Goal: Information Seeking & Learning: Learn about a topic

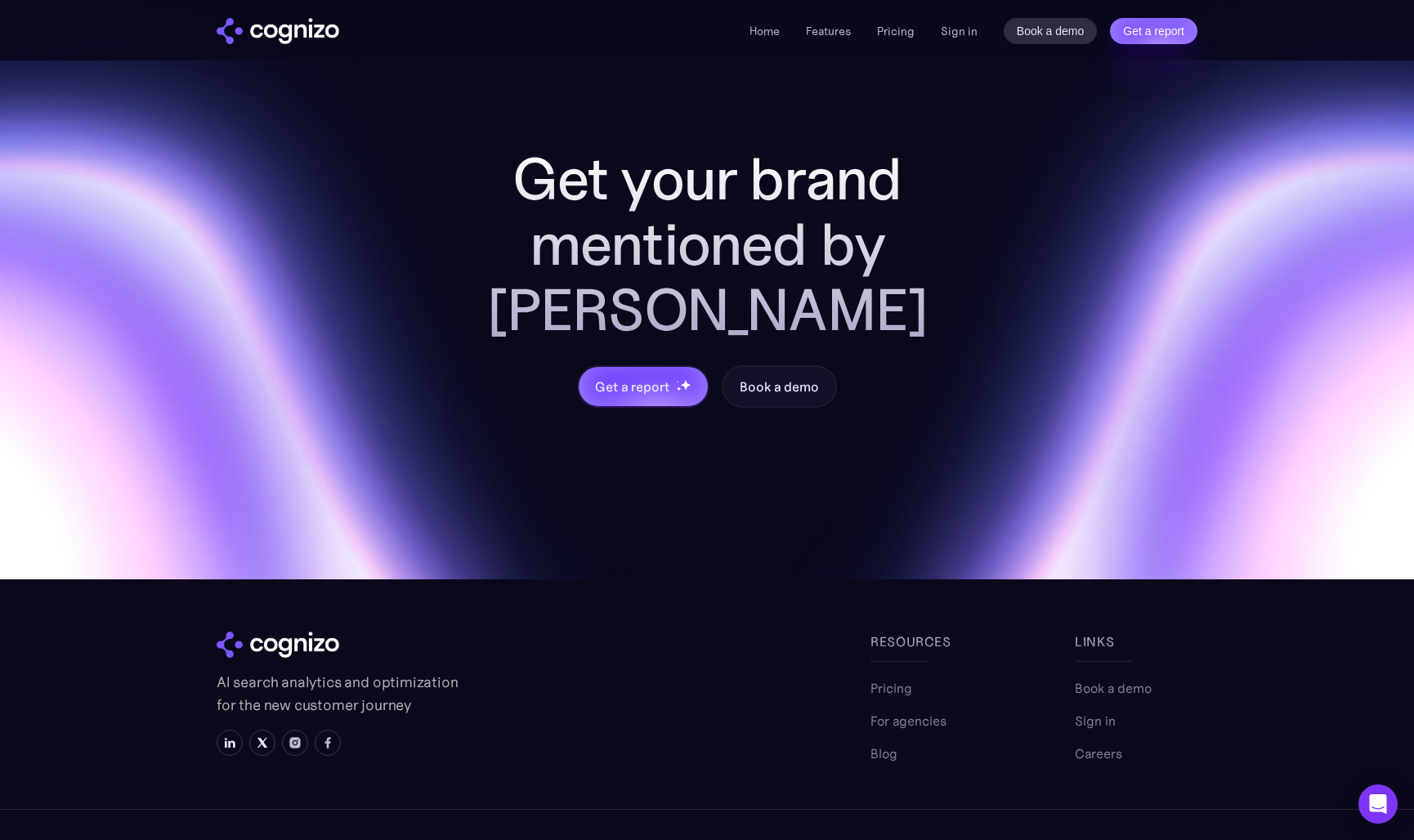
scroll to position [6734, 0]
click at [898, 675] on link "Pricing" at bounding box center [891, 685] width 42 height 20
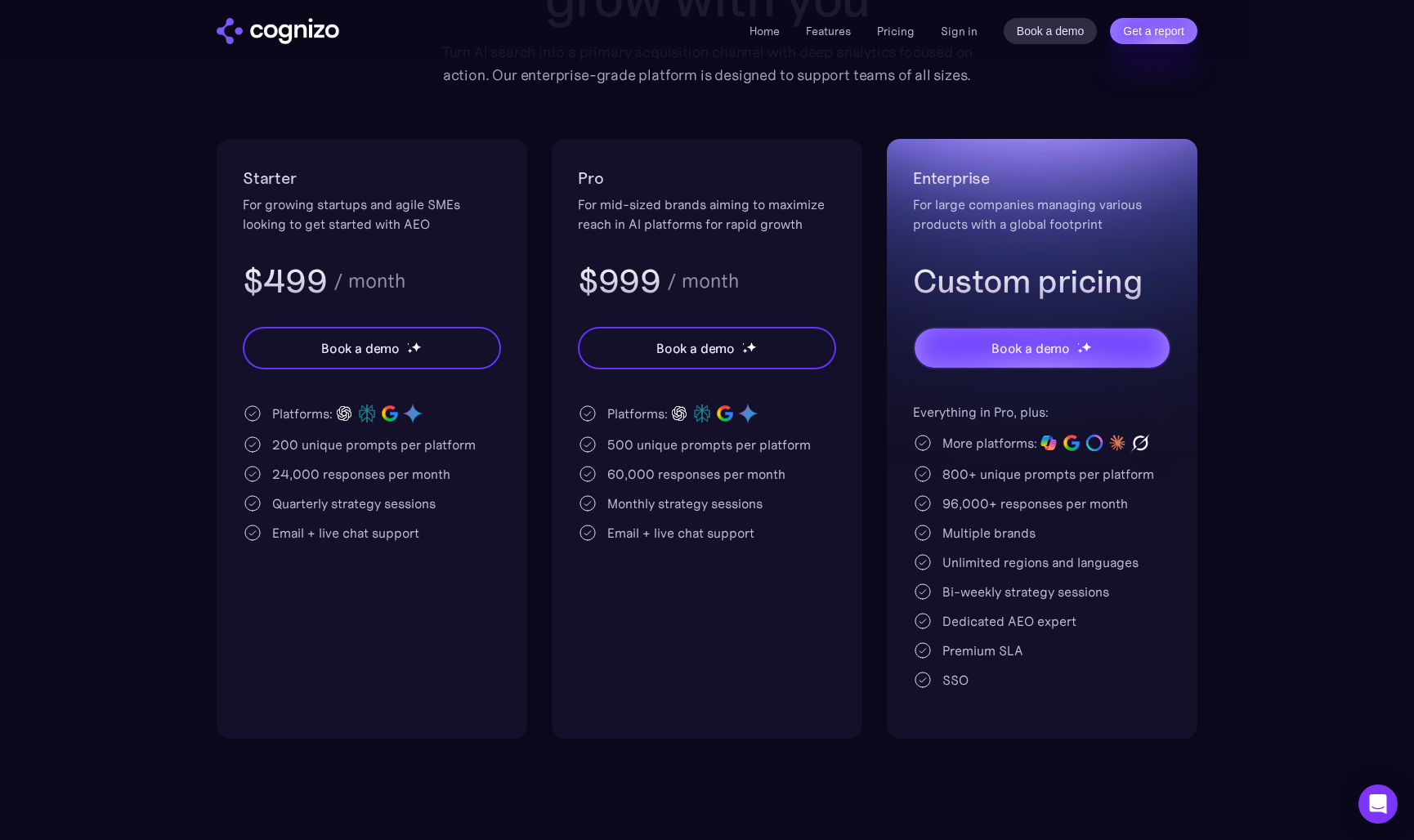
scroll to position [255, 0]
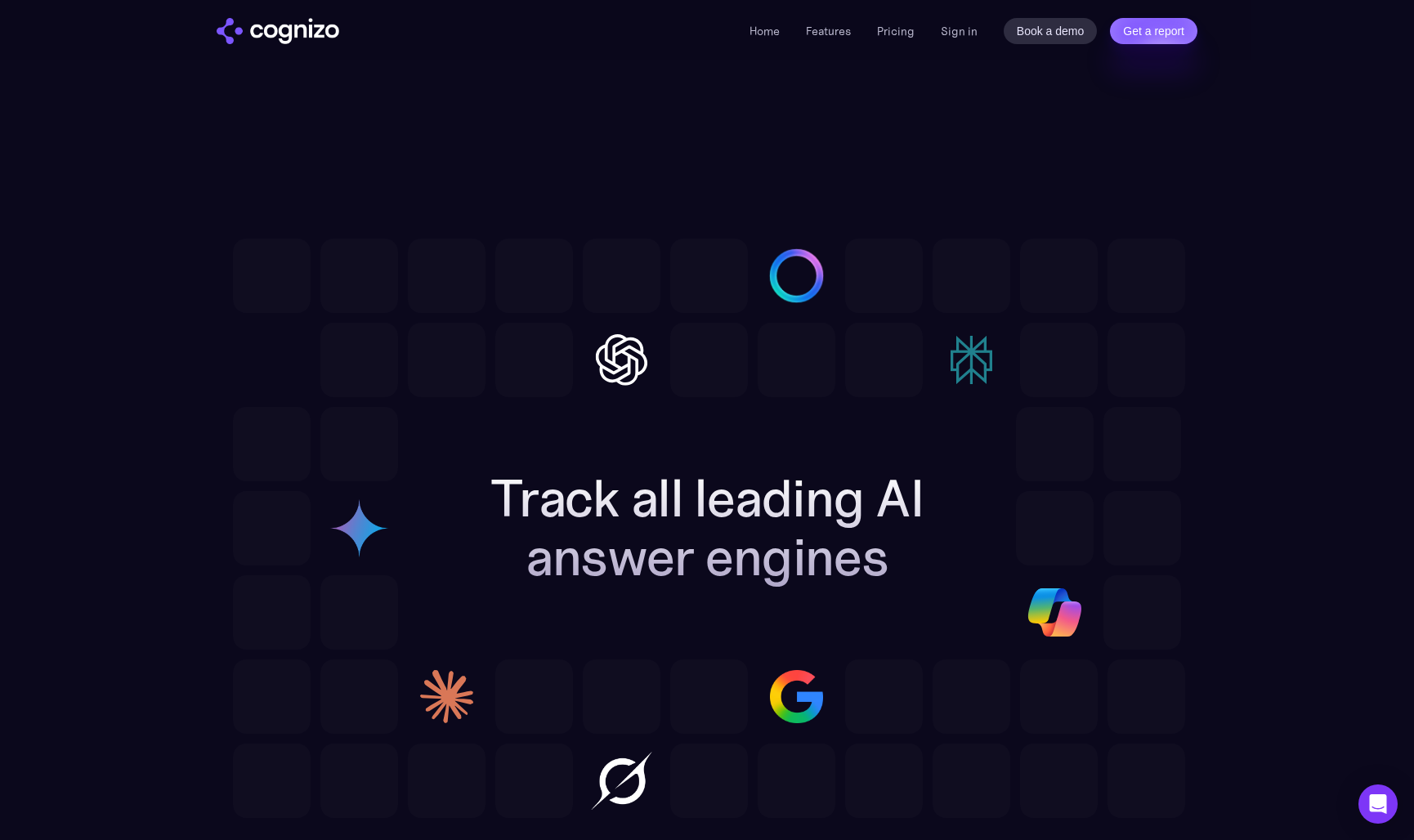
scroll to position [4690, 0]
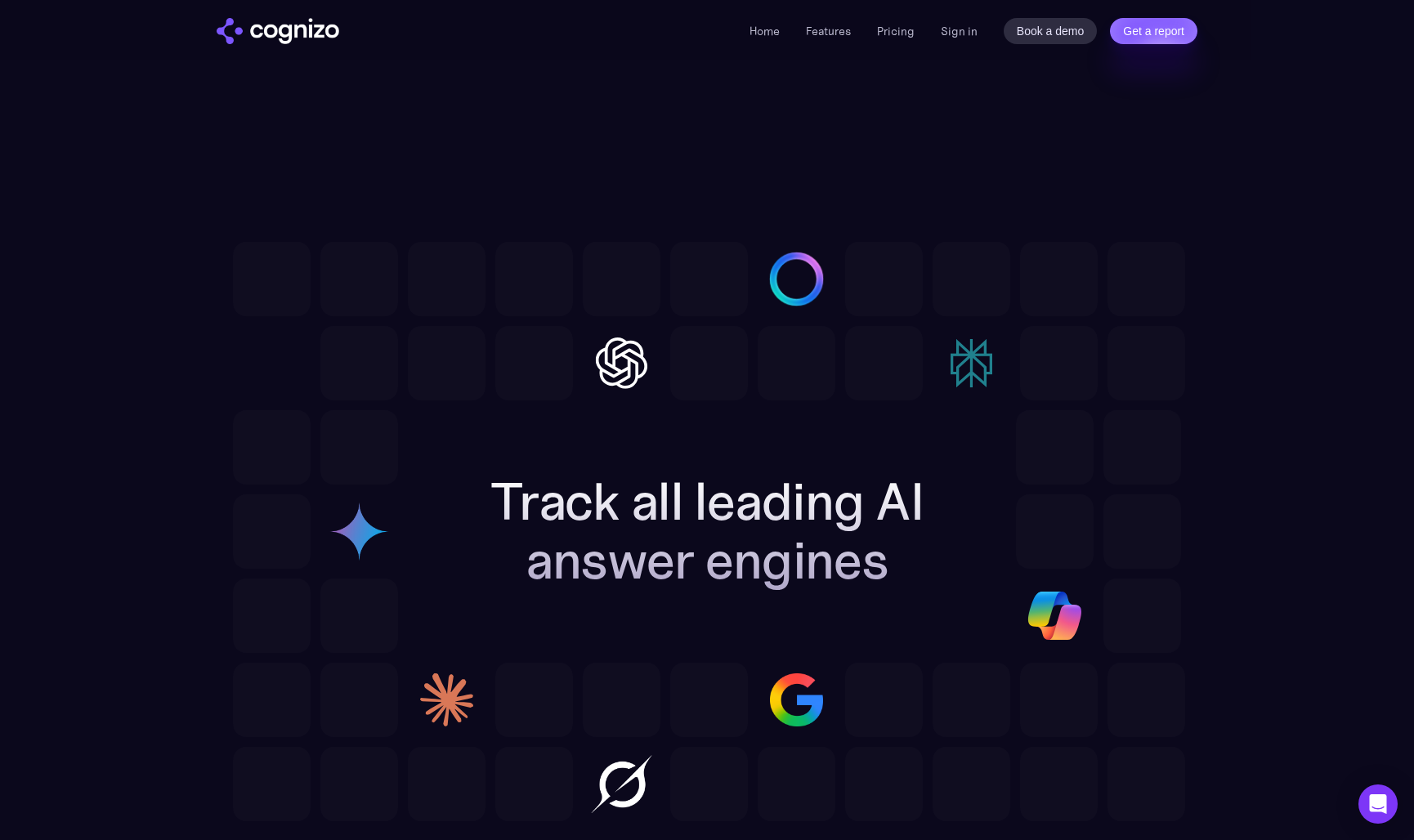
click at [286, 21] on img "home" at bounding box center [277, 31] width 123 height 26
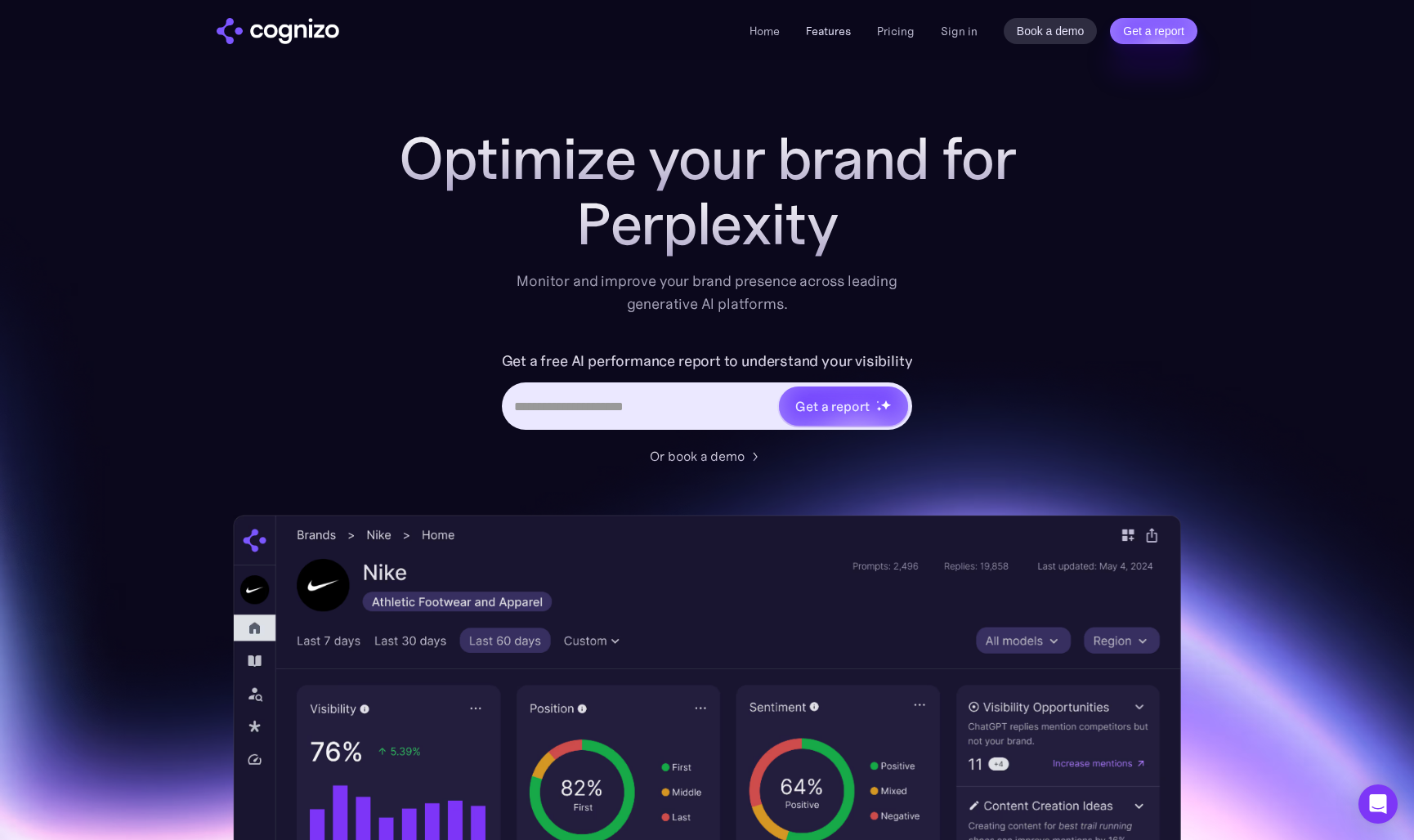
click at [829, 31] on link "Features" at bounding box center [827, 31] width 45 height 15
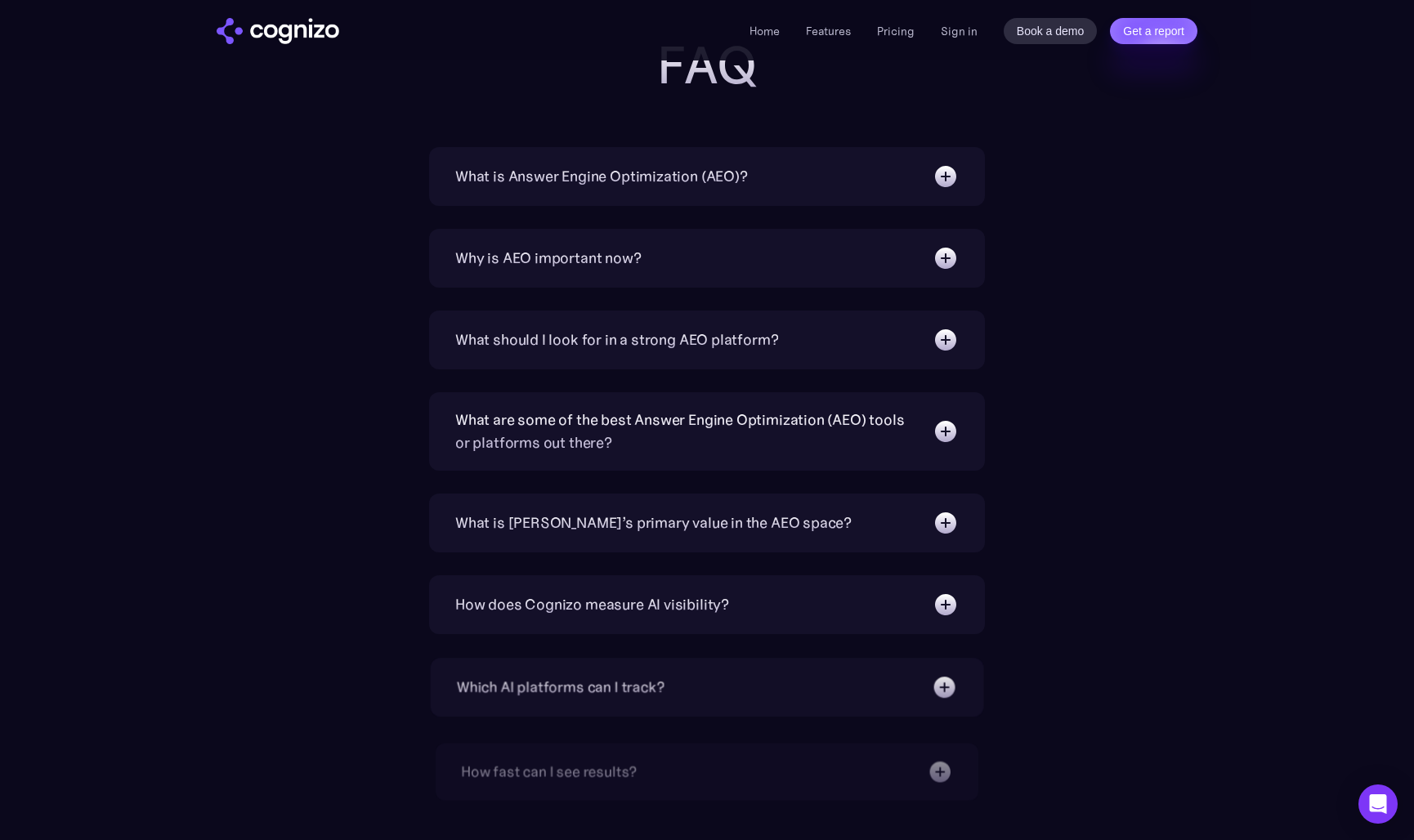
scroll to position [5600, 0]
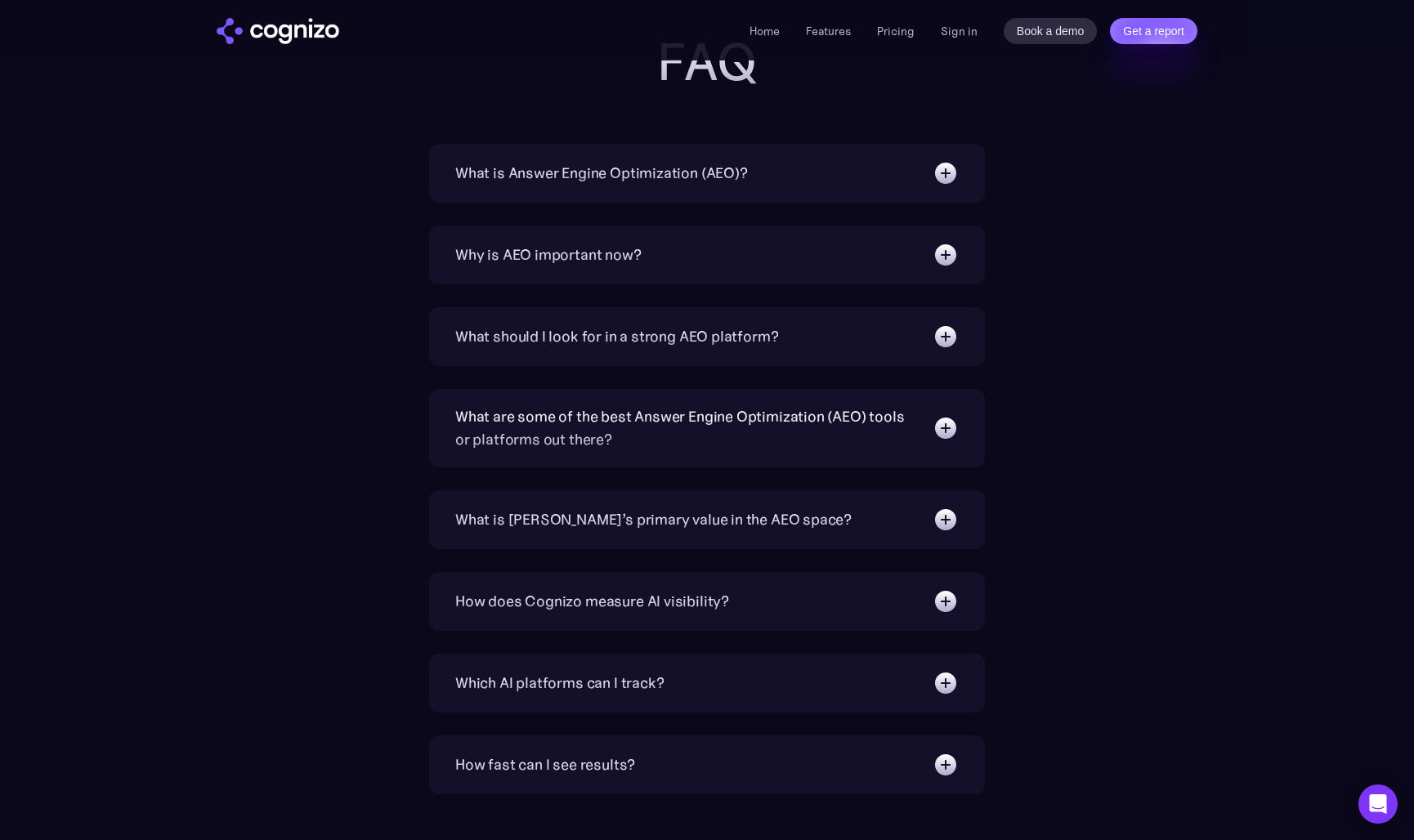
click at [942, 250] on img at bounding box center [945, 255] width 26 height 26
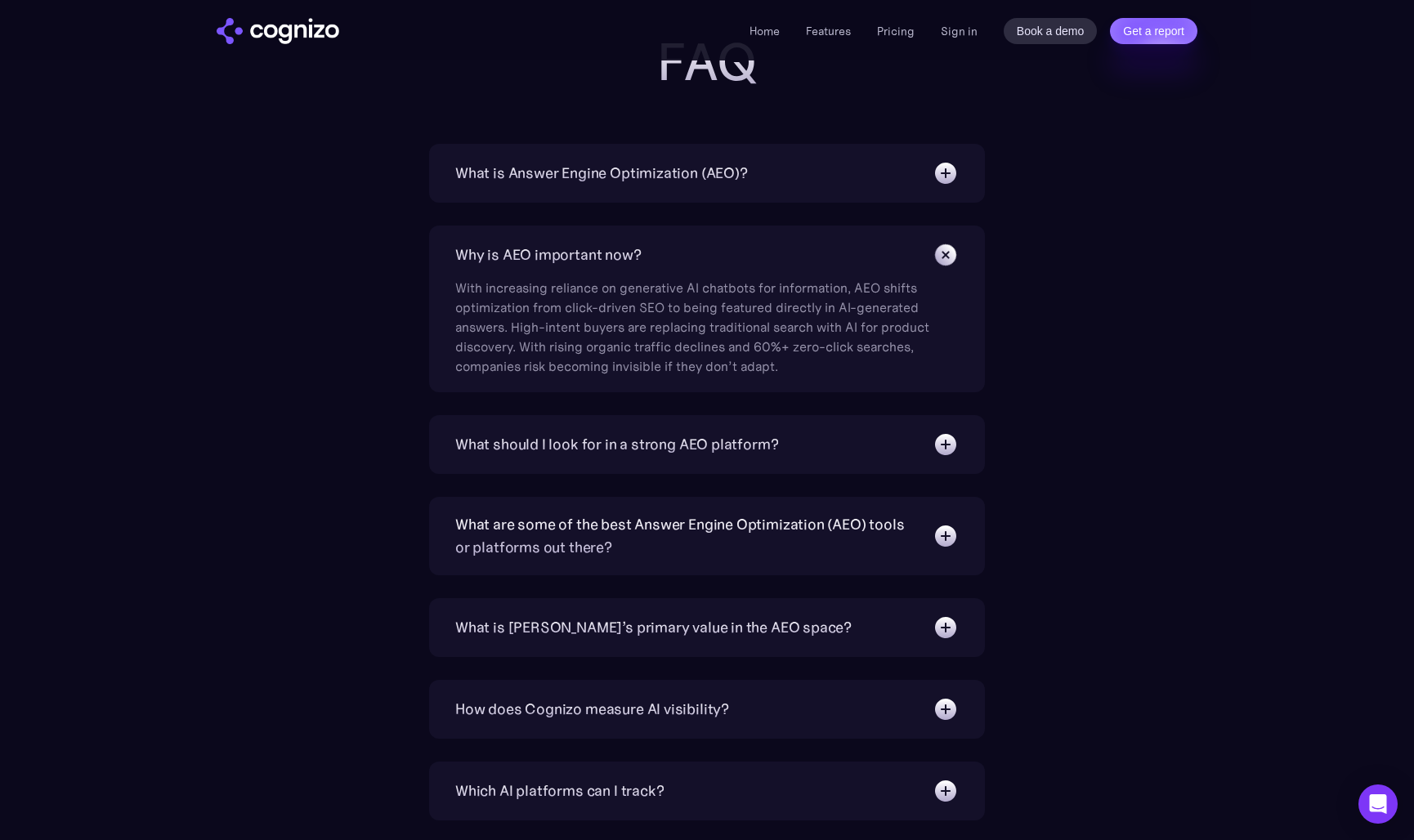
click at [942, 250] on img at bounding box center [945, 255] width 36 height 36
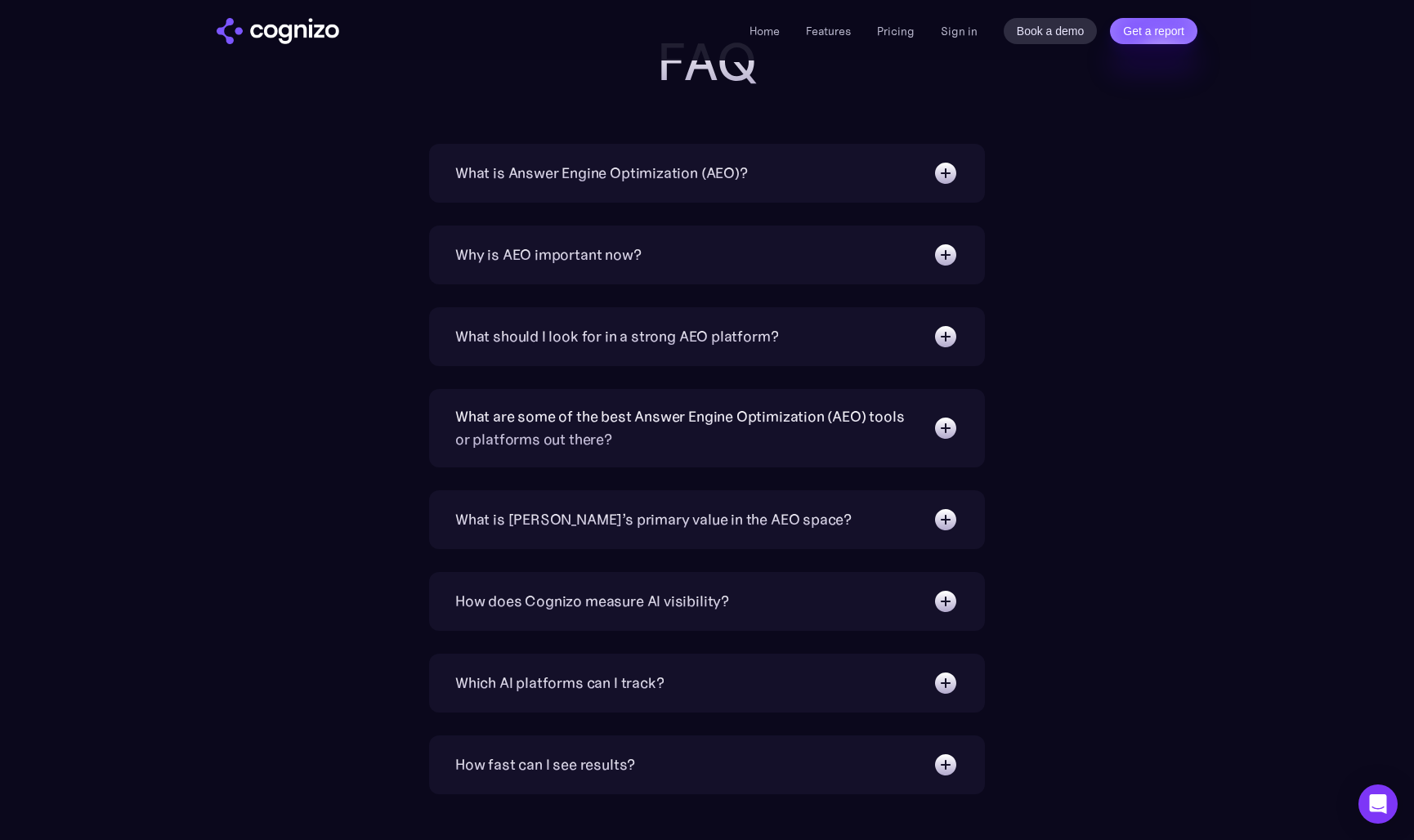
click at [939, 330] on img at bounding box center [945, 336] width 26 height 26
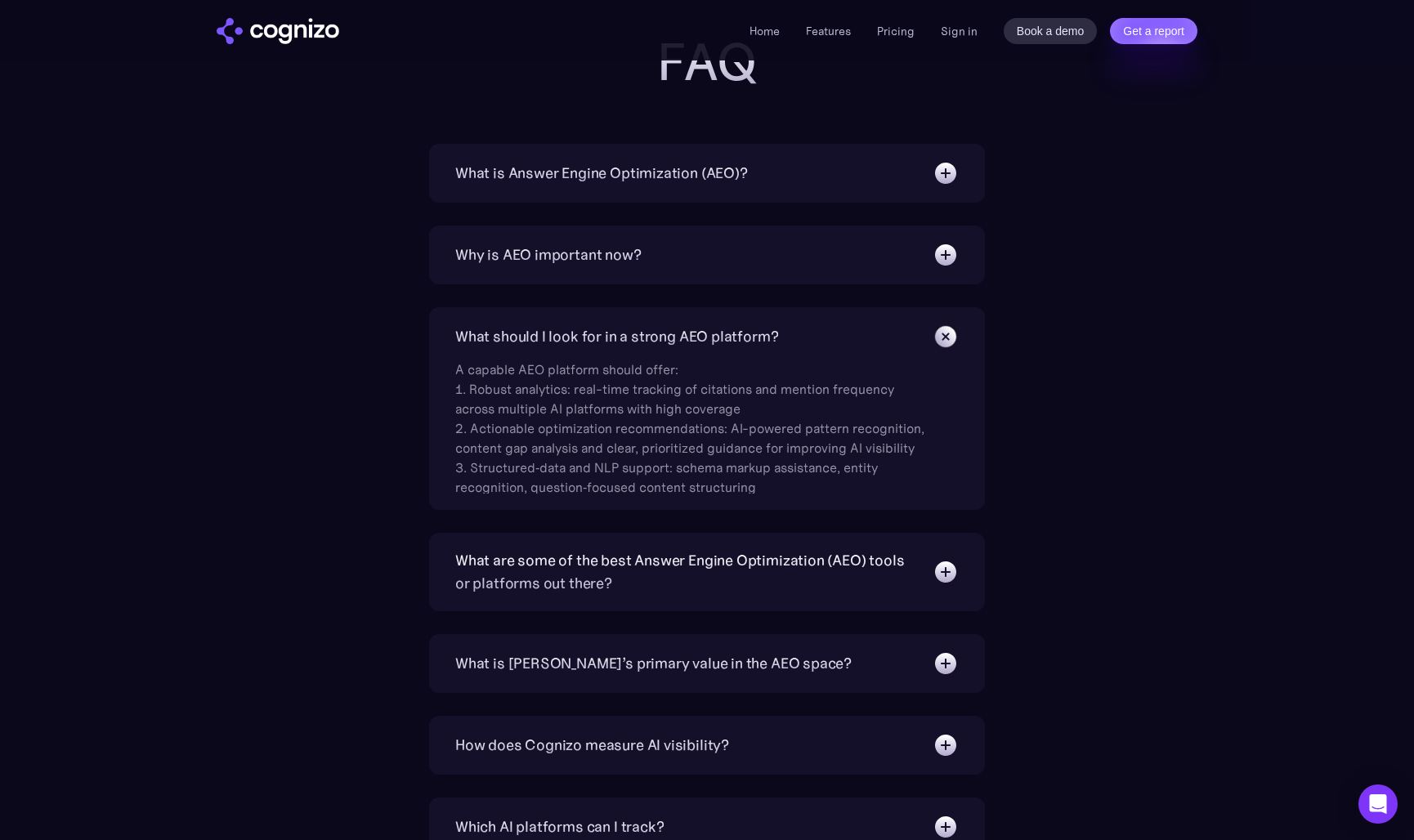
scroll to position [5595, 0]
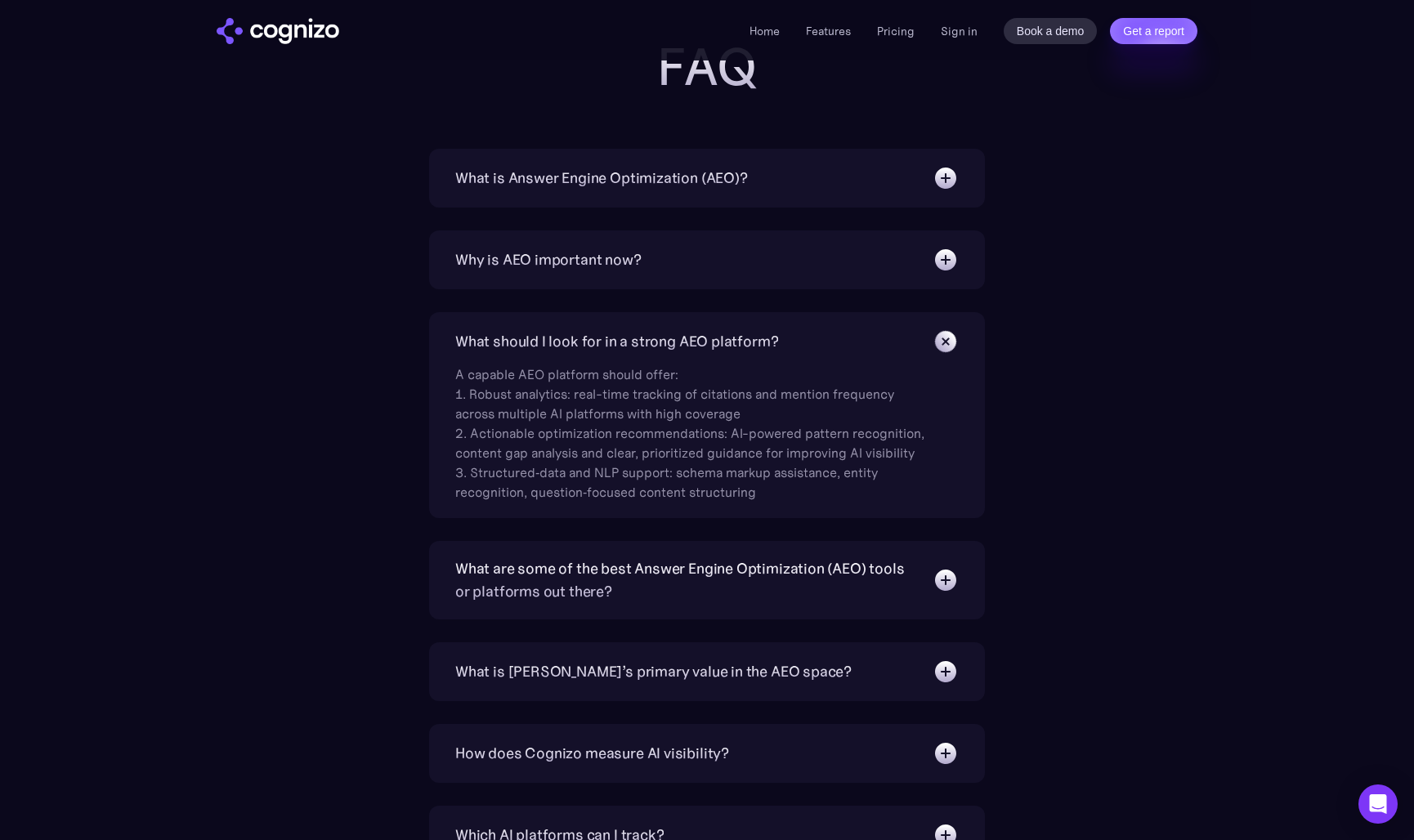
click at [934, 342] on img at bounding box center [945, 341] width 36 height 36
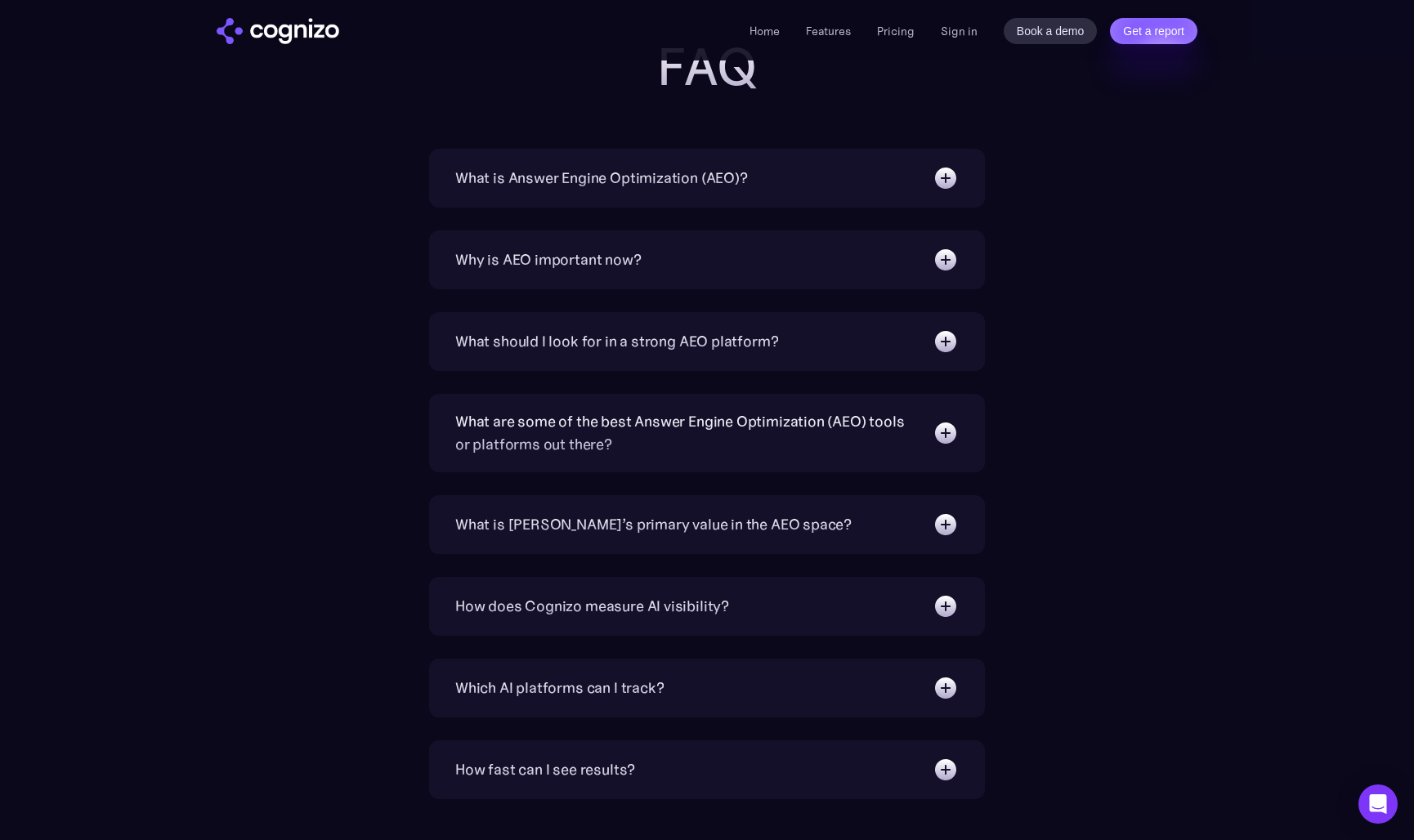
click at [908, 347] on div "What should I look for in a strong AEO platform?" at bounding box center [707, 341] width 504 height 26
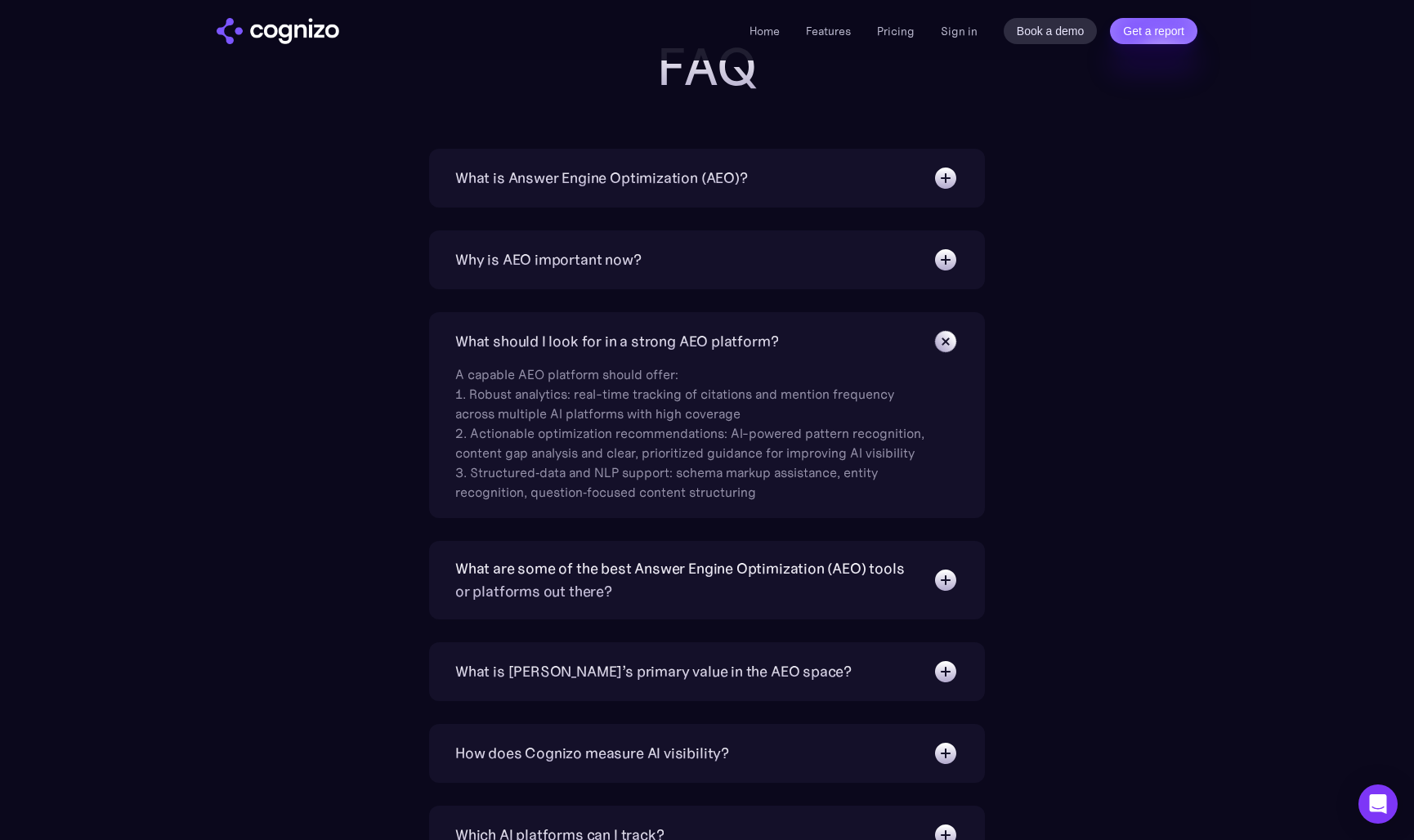
click at [908, 347] on div "What should I look for in a strong AEO platform?" at bounding box center [707, 341] width 504 height 26
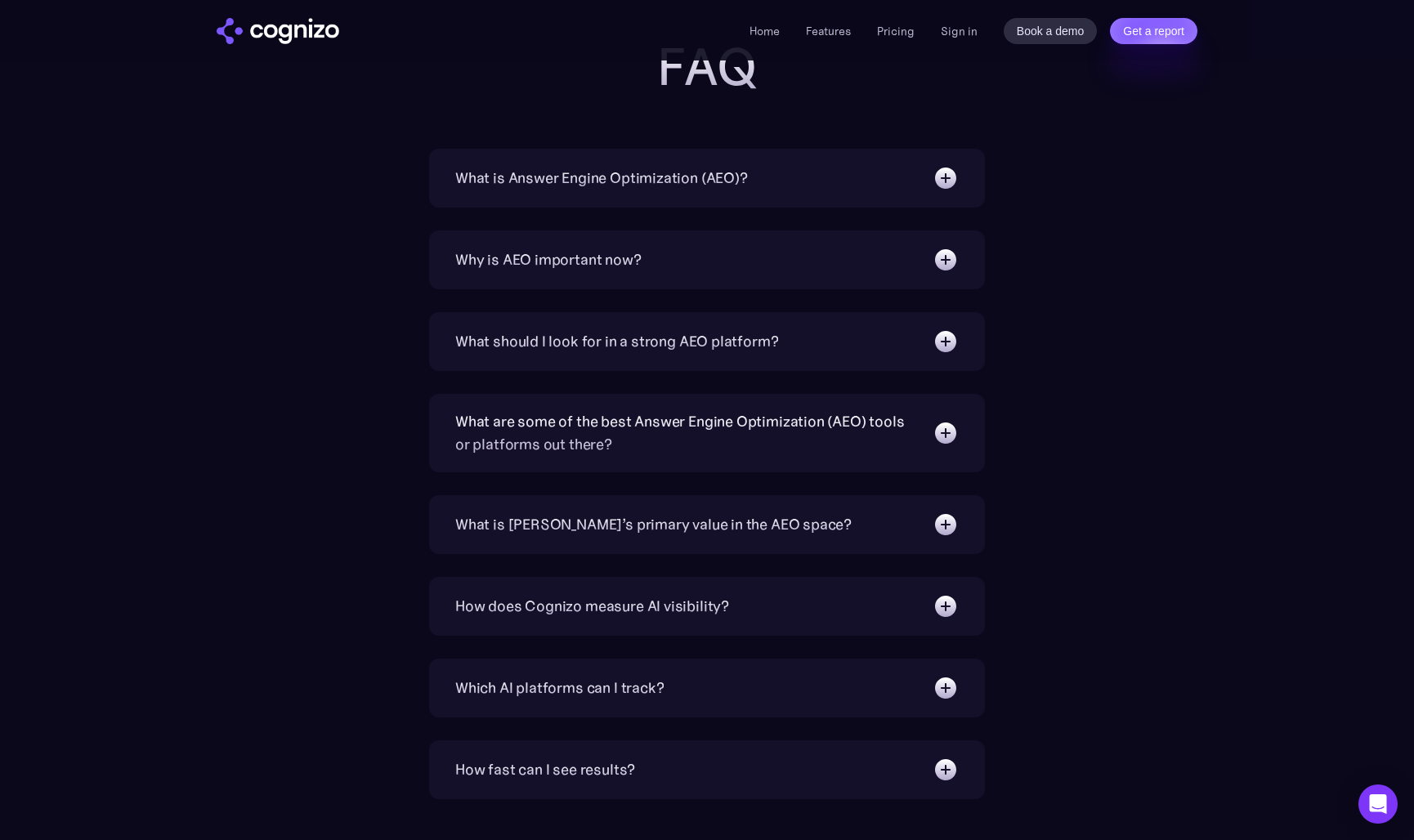
click at [911, 422] on div "What are some of the best Answer Engine Optimization (AEO) tools or platforms o…" at bounding box center [686, 433] width 461 height 45
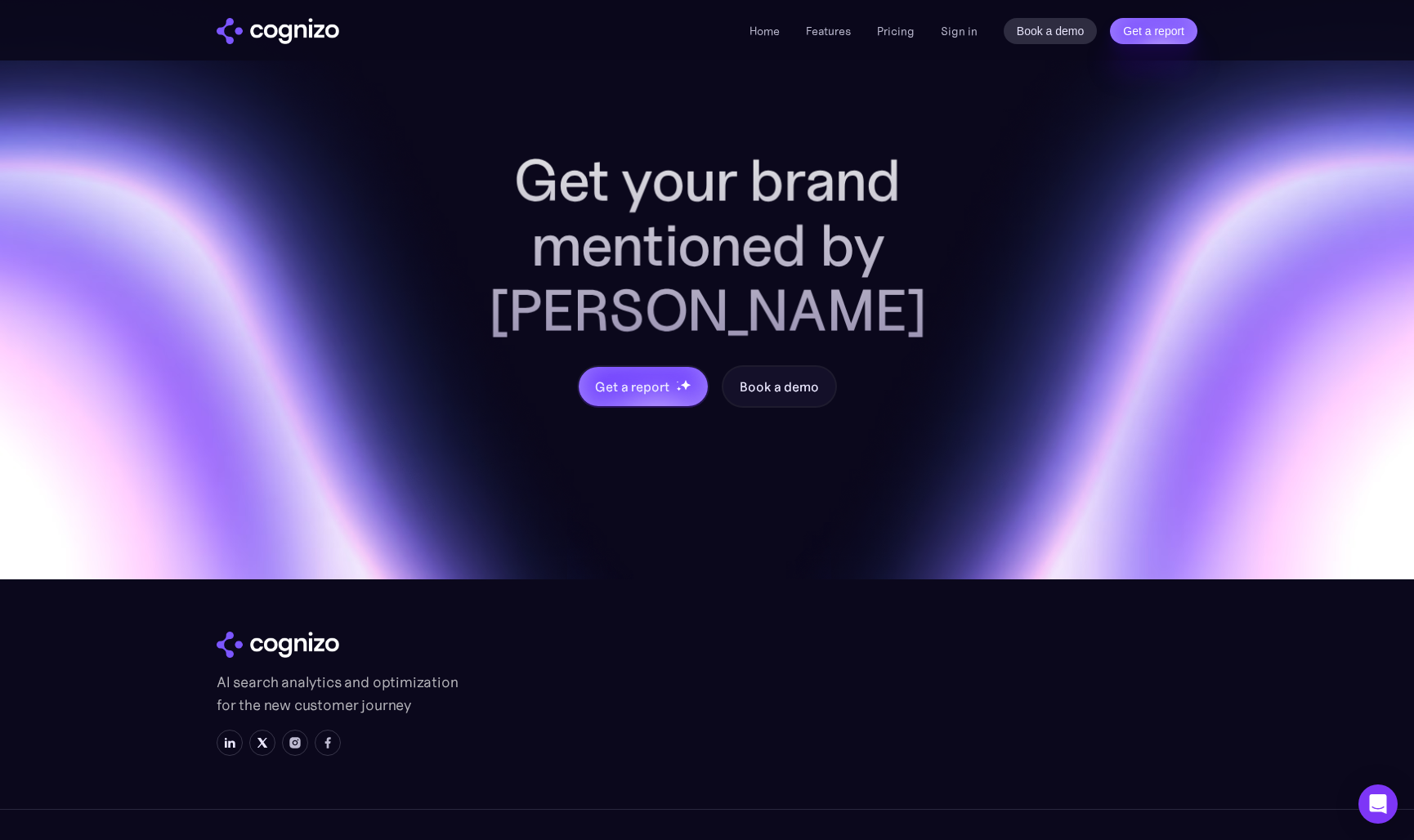
scroll to position [7028, 0]
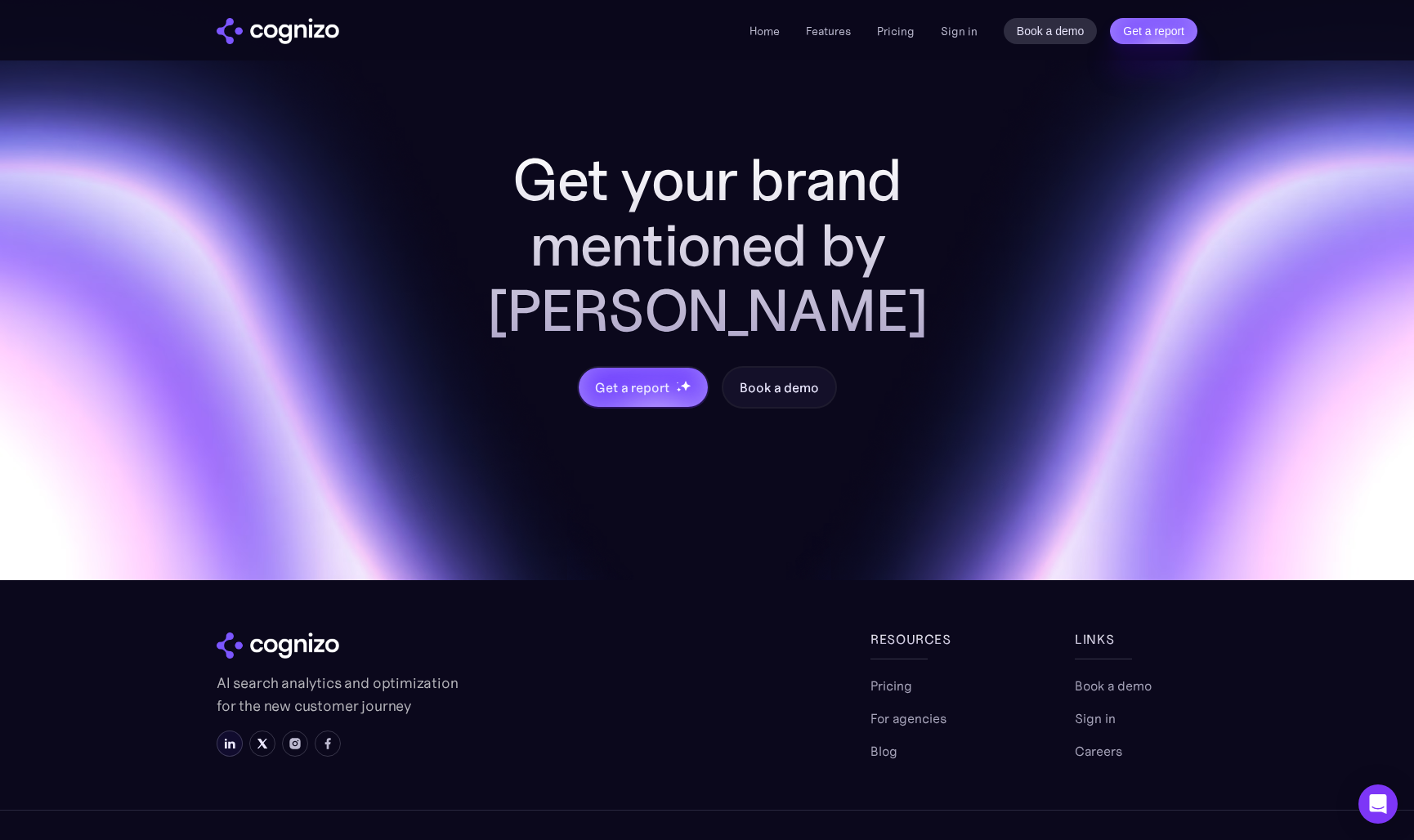
click at [227, 737] on img at bounding box center [229, 744] width 13 height 13
click at [260, 737] on img at bounding box center [262, 744] width 13 height 13
click at [291, 737] on img at bounding box center [295, 744] width 13 height 13
click at [337, 730] on link at bounding box center [327, 743] width 26 height 26
click at [223, 737] on img at bounding box center [229, 744] width 13 height 13
